Goal: Check status: Check status

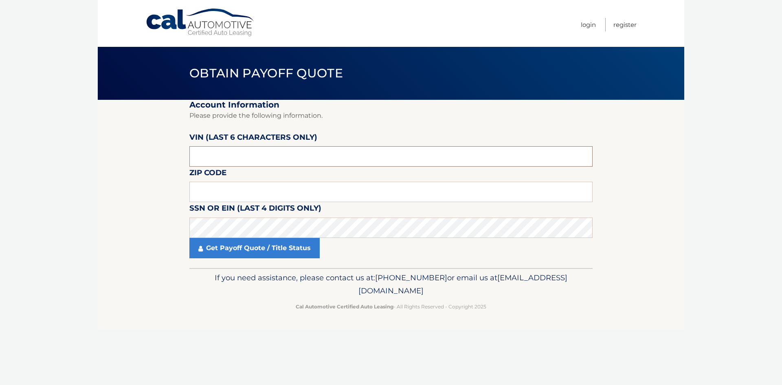
click at [223, 152] on input "text" at bounding box center [390, 156] width 403 height 20
type input "594189"
type input "16056"
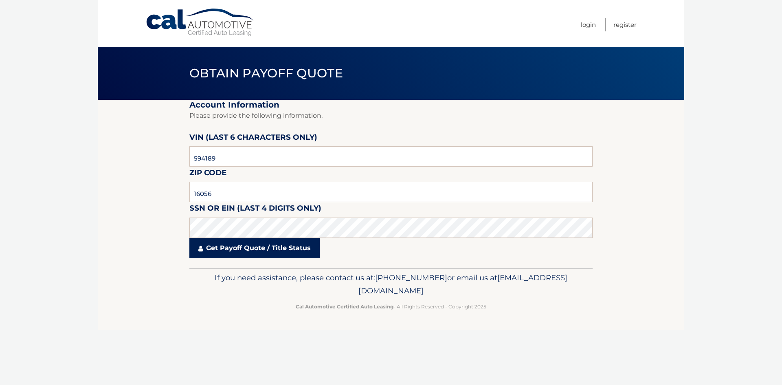
click at [288, 248] on link "Get Payoff Quote / Title Status" at bounding box center [254, 248] width 130 height 20
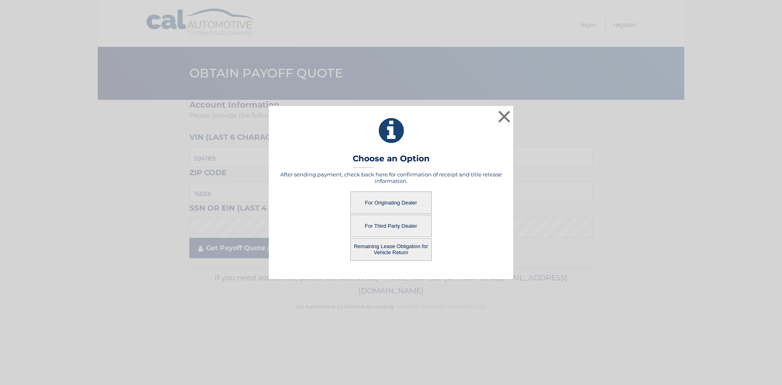
click at [285, 248] on div "Remaining Lease Obligation for Vehicle Return" at bounding box center [391, 249] width 224 height 22
click at [410, 200] on button "For Originating Dealer" at bounding box center [390, 203] width 81 height 22
click at [368, 200] on button "For Originating Dealer" at bounding box center [390, 203] width 81 height 22
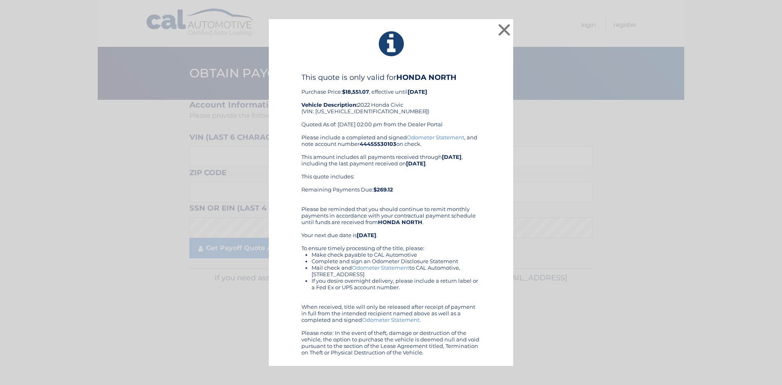
click at [434, 136] on link "Odometer Statement" at bounding box center [435, 137] width 57 height 7
click at [378, 267] on link "Odometer Statement" at bounding box center [380, 267] width 57 height 7
click at [501, 27] on button "×" at bounding box center [504, 30] width 16 height 16
